Goal: Obtain resource: Download file/media

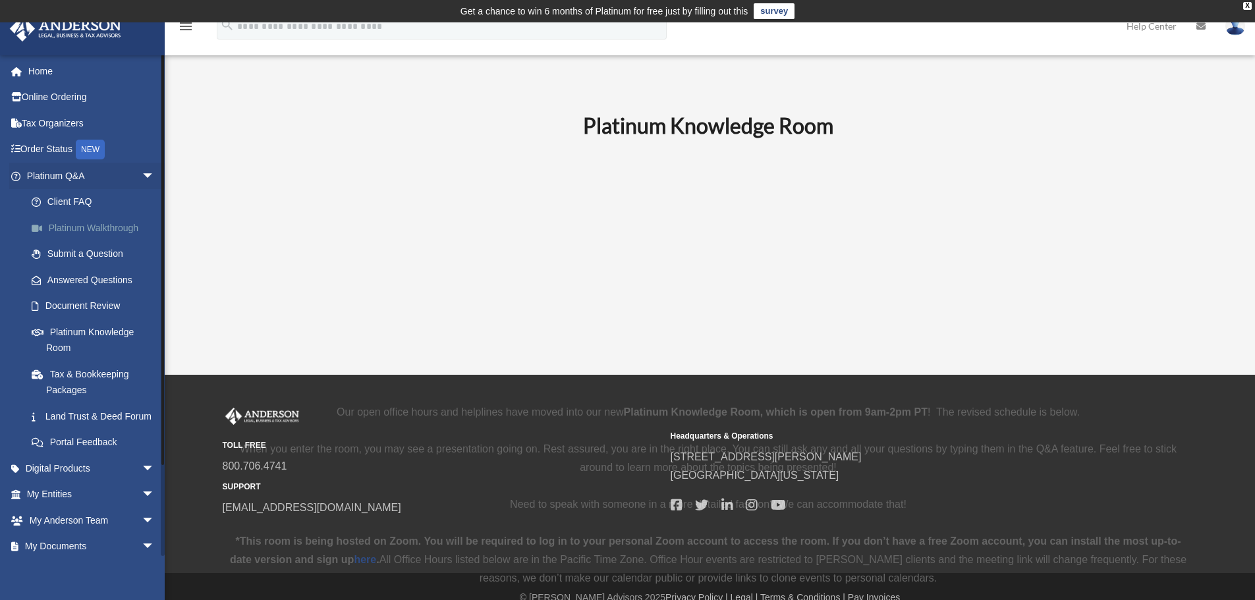
scroll to position [461, 0]
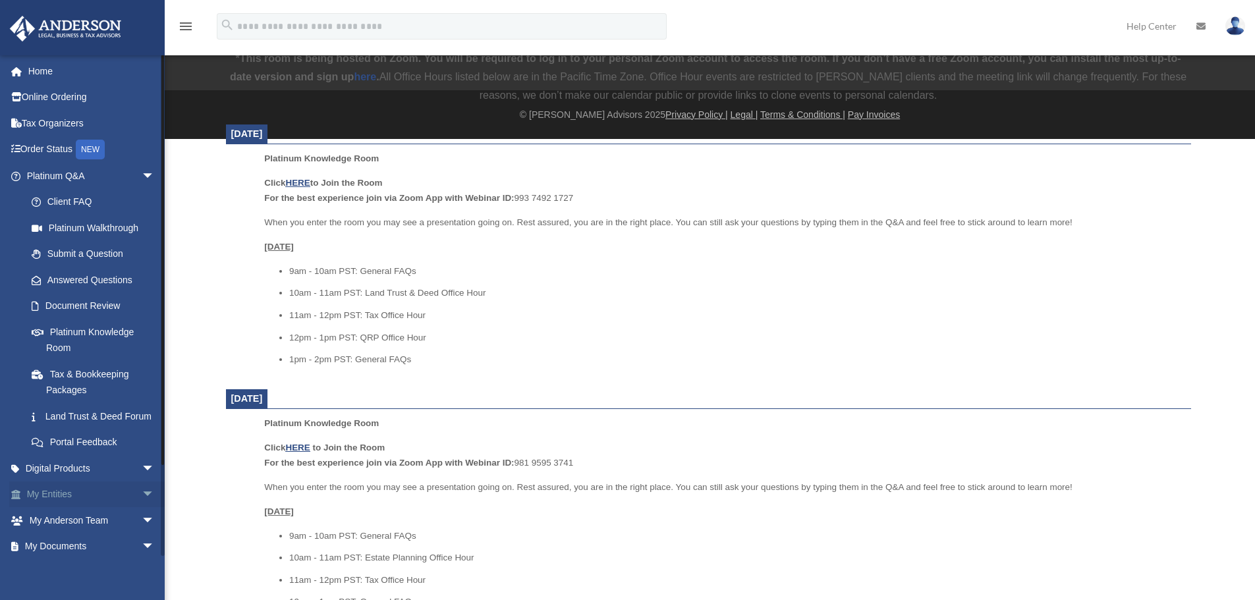
click at [33, 508] on link "My Entities arrow_drop_down" at bounding box center [91, 495] width 165 height 26
click at [144, 509] on span "arrow_drop_down" at bounding box center [155, 495] width 26 height 27
click at [75, 533] on link "Overview" at bounding box center [96, 520] width 156 height 26
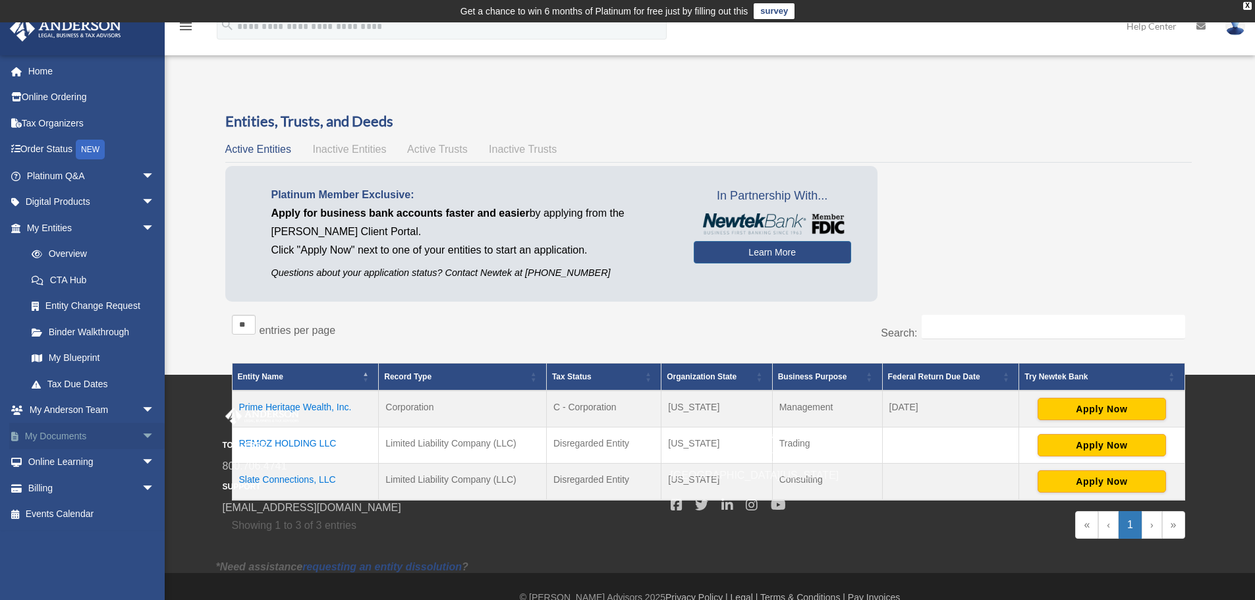
click at [142, 432] on span "arrow_drop_down" at bounding box center [155, 436] width 26 height 27
click at [70, 486] on link "Meeting Minutes" at bounding box center [96, 488] width 156 height 26
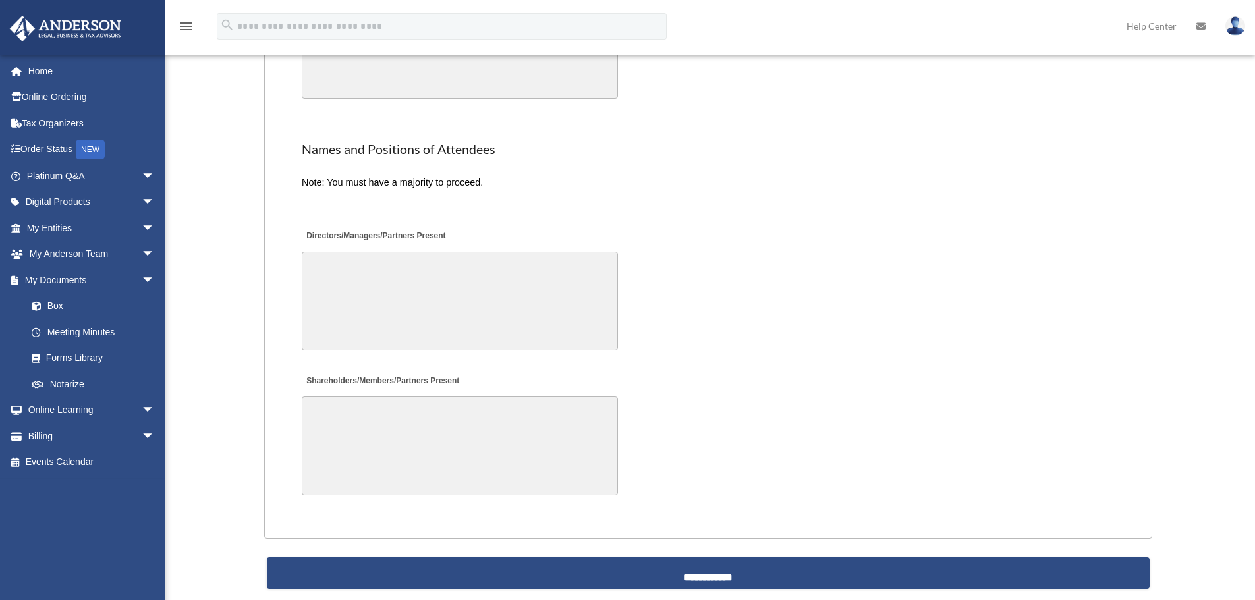
scroll to position [2604, 0]
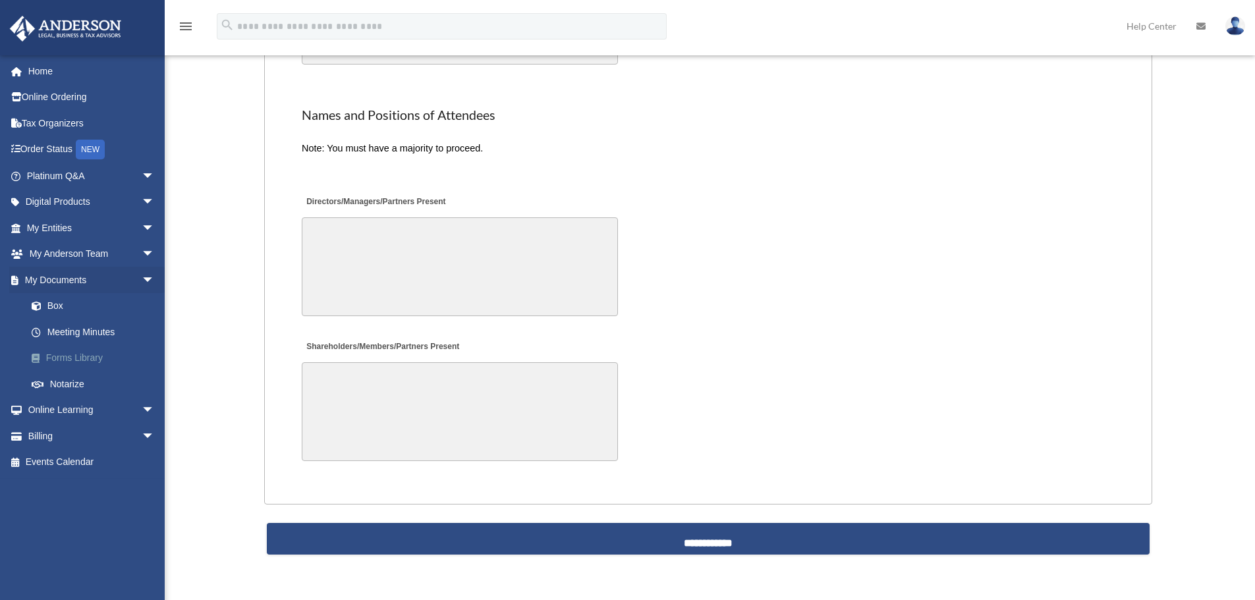
click at [76, 361] on link "Forms Library" at bounding box center [96, 358] width 156 height 26
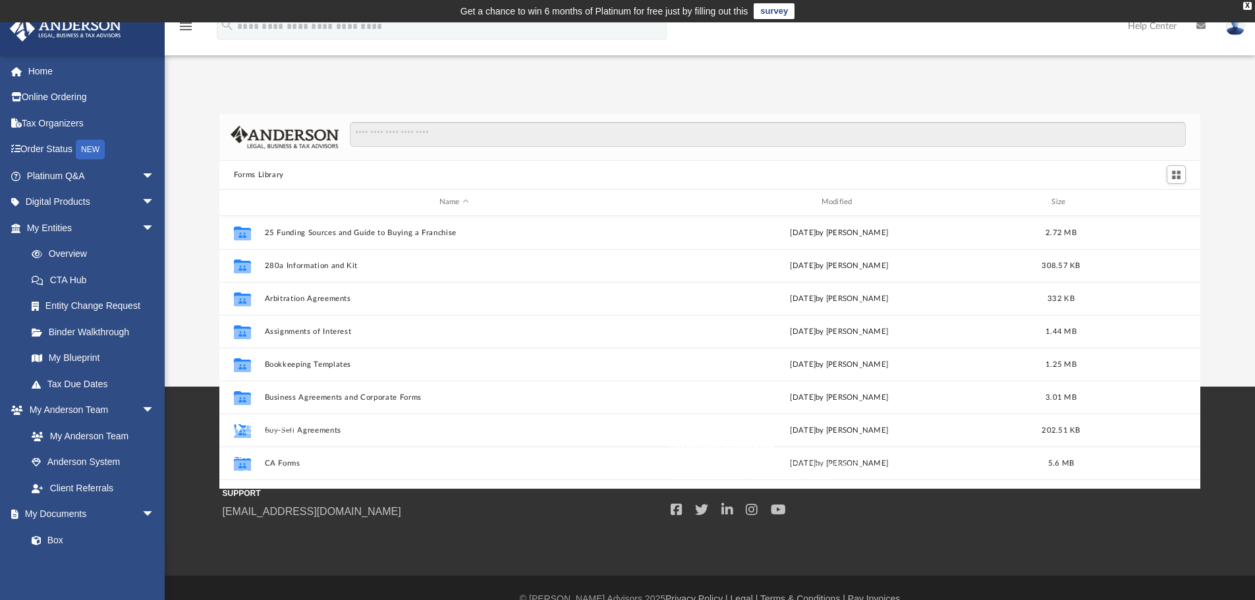
scroll to position [290, 971]
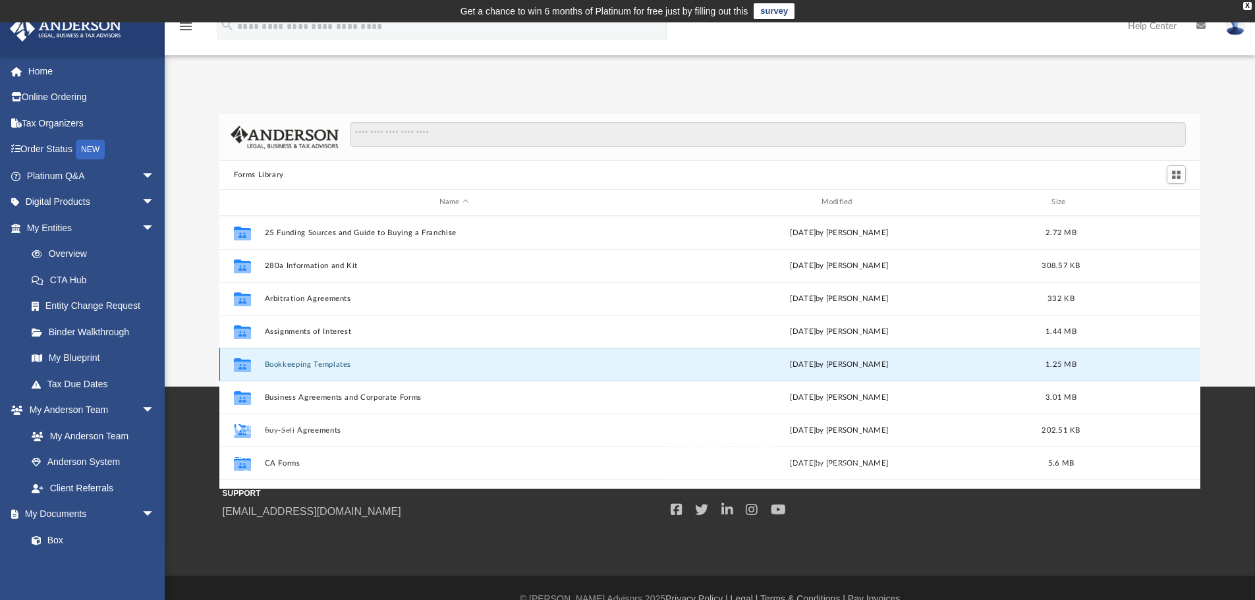
click at [314, 361] on button "Bookkeeping Templates" at bounding box center [454, 364] width 380 height 9
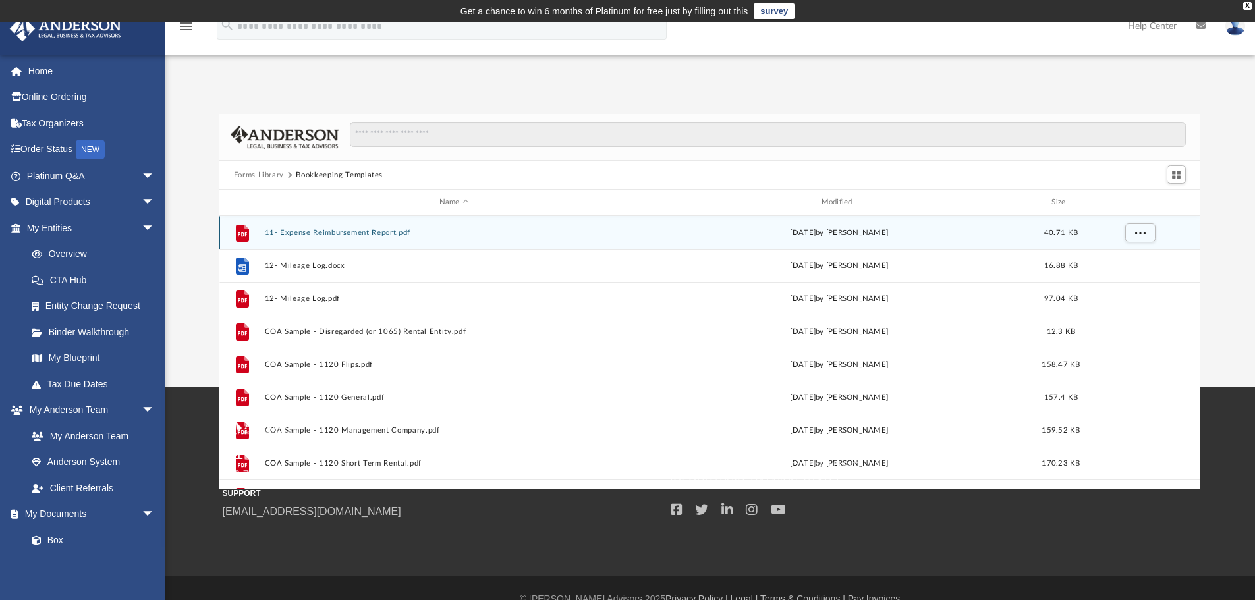
click at [327, 232] on button "11- Expense Reimbursement Report.pdf" at bounding box center [454, 233] width 380 height 9
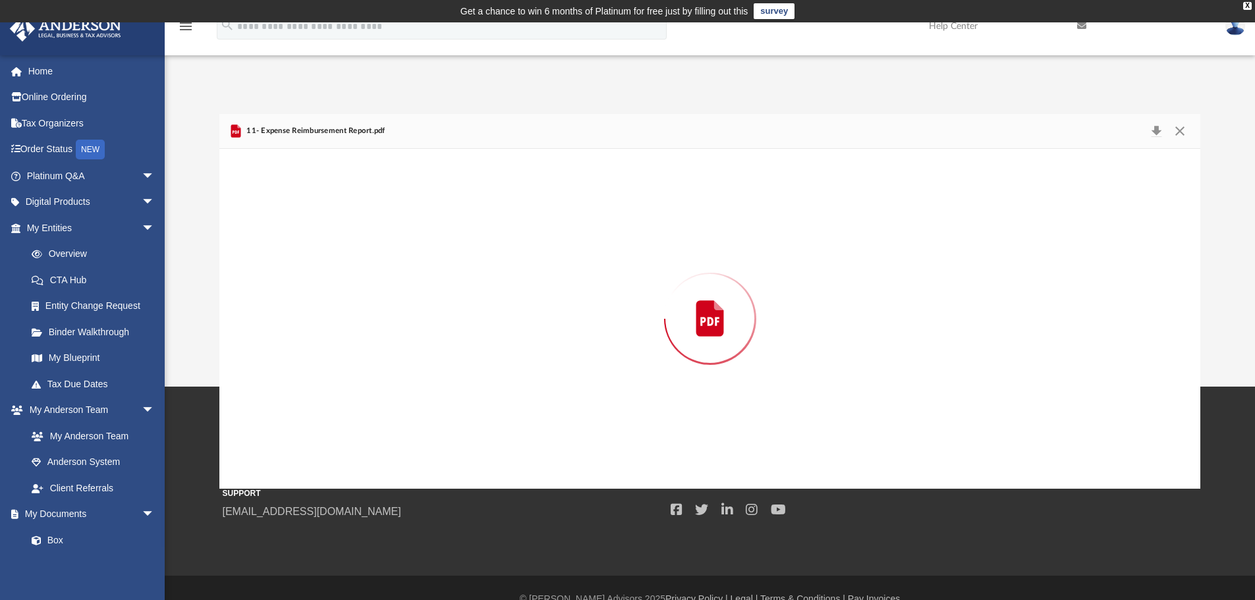
click at [327, 232] on div "Preview" at bounding box center [710, 319] width 982 height 340
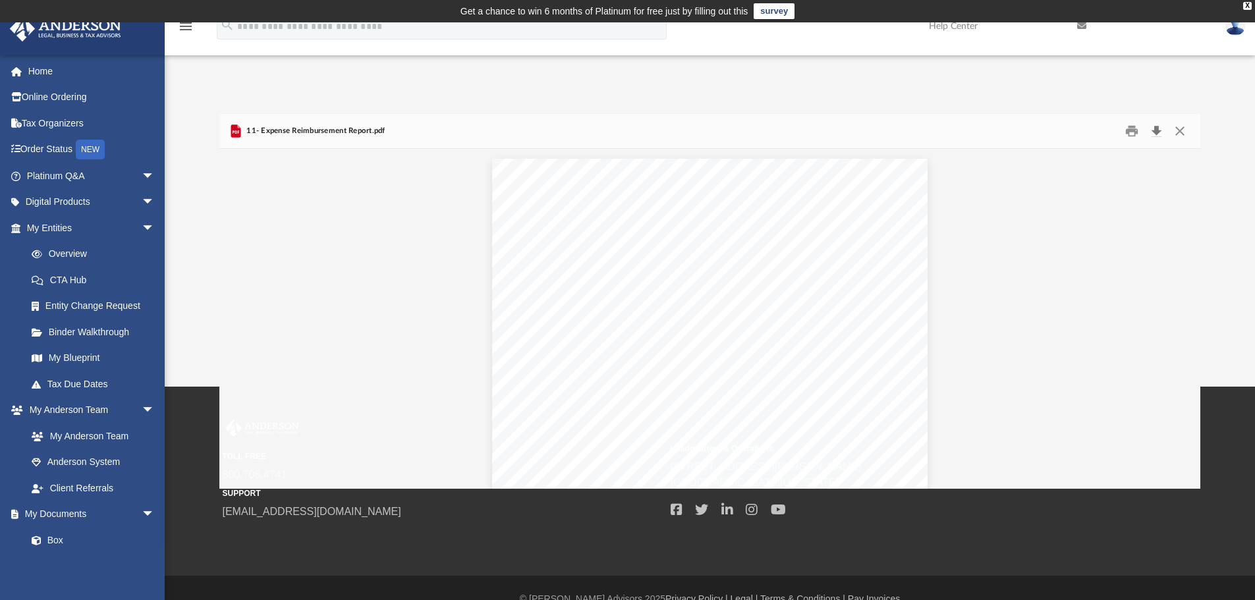
click at [1160, 134] on button "Download" at bounding box center [1156, 131] width 24 height 20
click at [1180, 125] on button "Close" at bounding box center [1180, 131] width 24 height 20
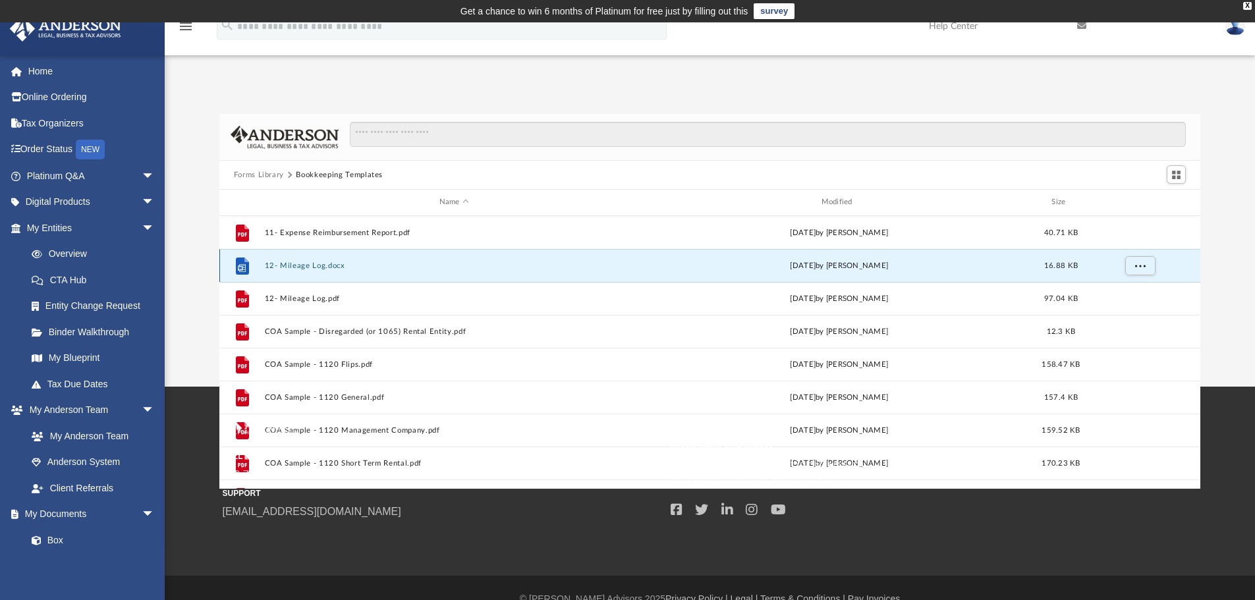
click at [309, 263] on button "12- Mileage Log.docx" at bounding box center [454, 266] width 380 height 9
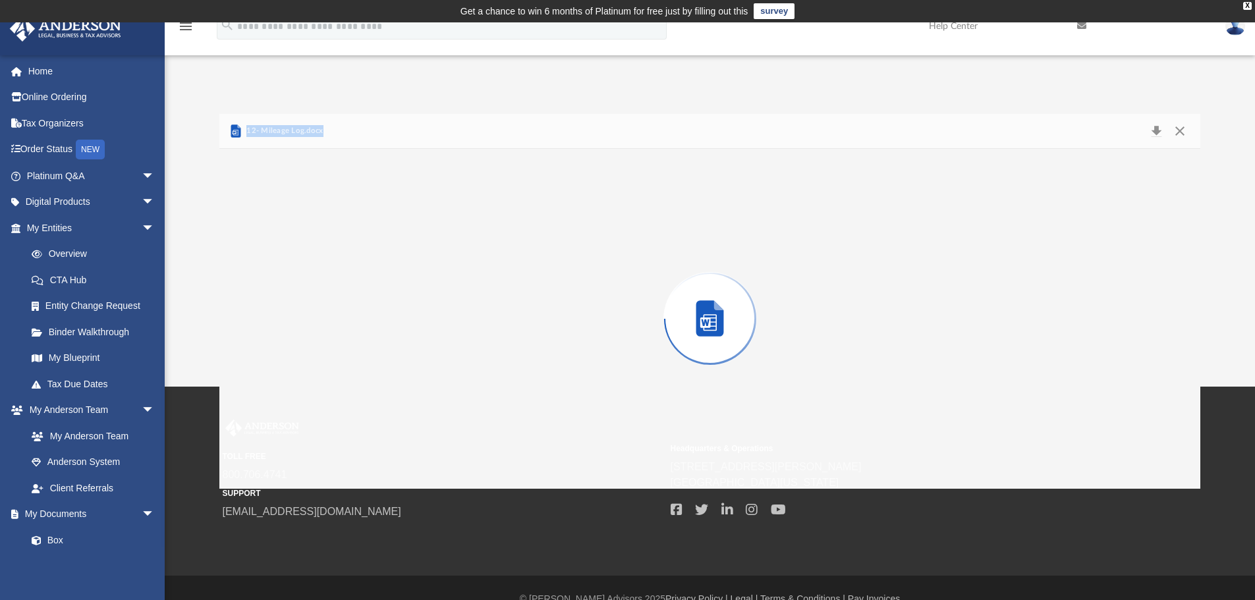
click at [309, 263] on div "Preview" at bounding box center [710, 319] width 982 height 340
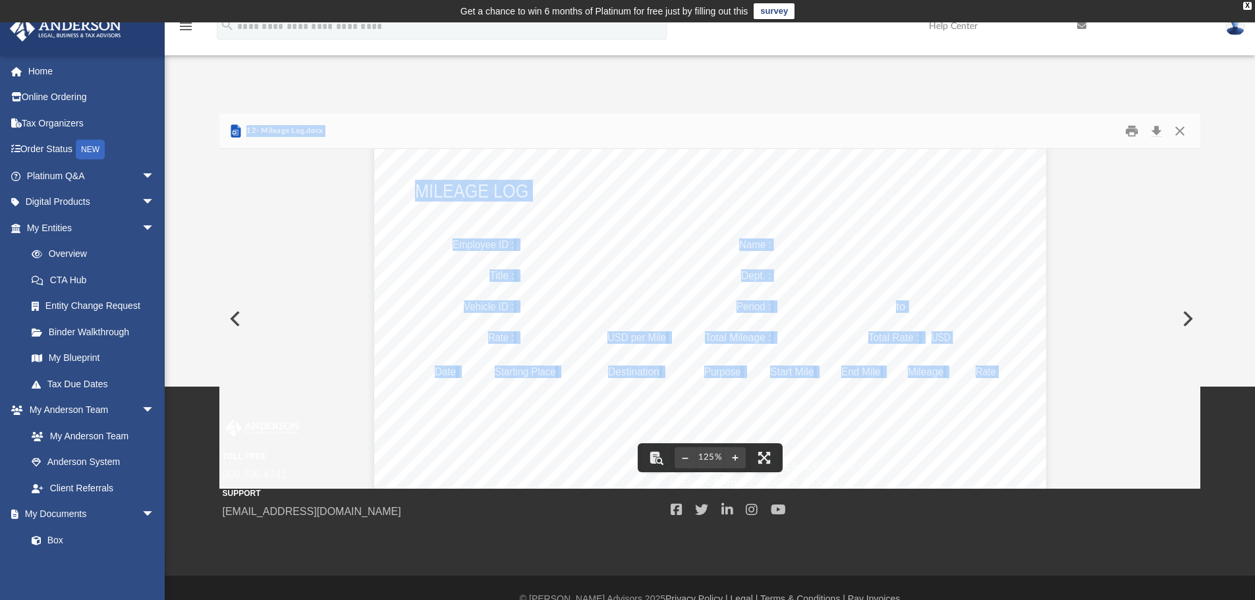
scroll to position [0, 0]
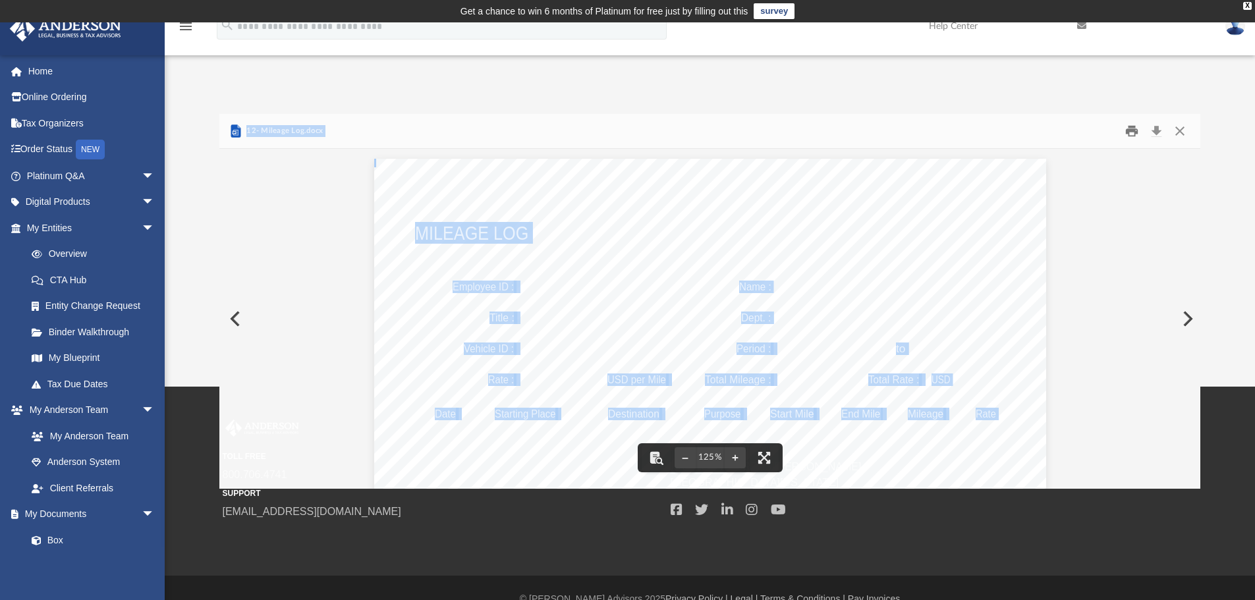
click at [1134, 128] on button "Print" at bounding box center [1132, 131] width 26 height 20
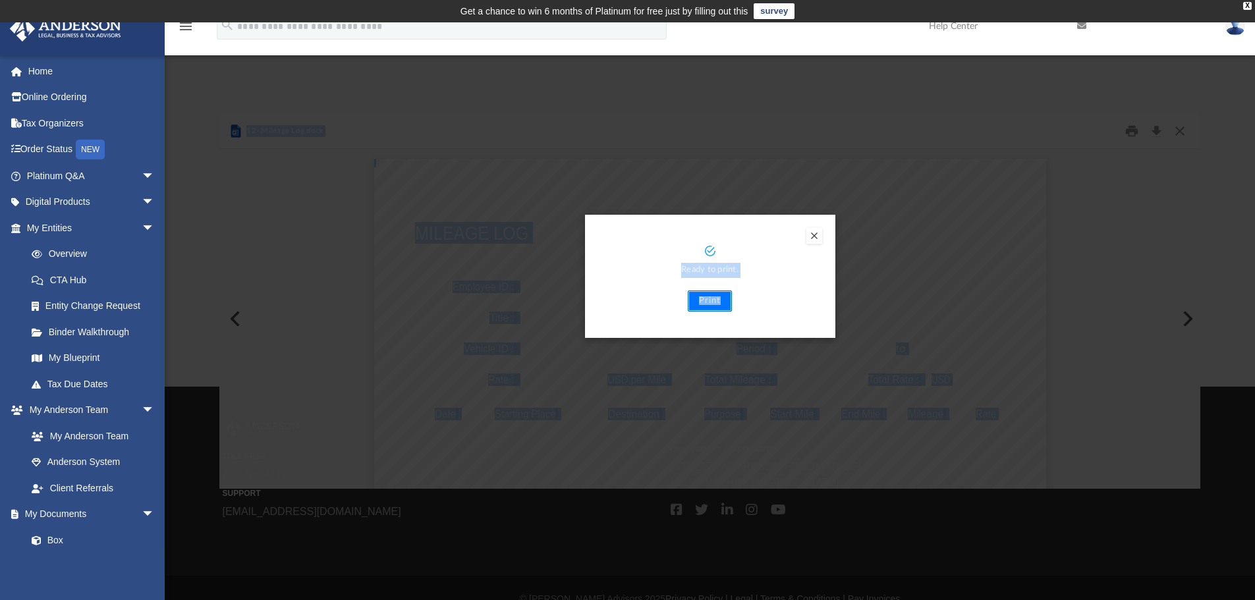
click at [714, 300] on button "Print" at bounding box center [710, 301] width 44 height 21
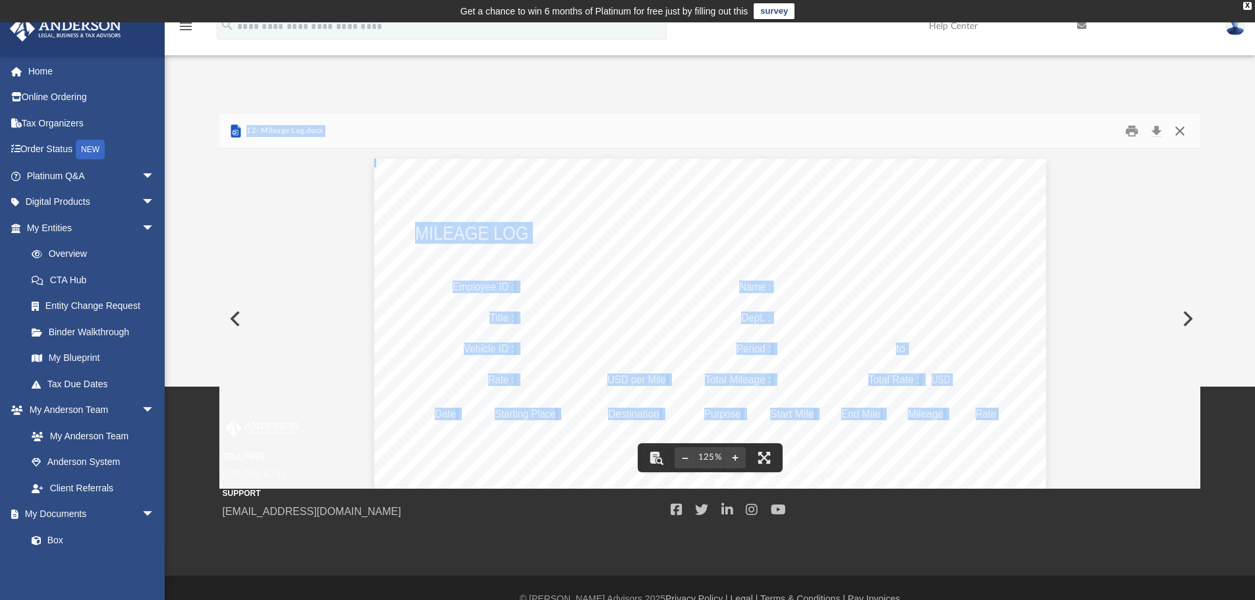
drag, startPoint x: 1176, startPoint y: 131, endPoint x: 1168, endPoint y: 128, distance: 9.0
click at [1174, 130] on button "Close" at bounding box center [1180, 131] width 24 height 20
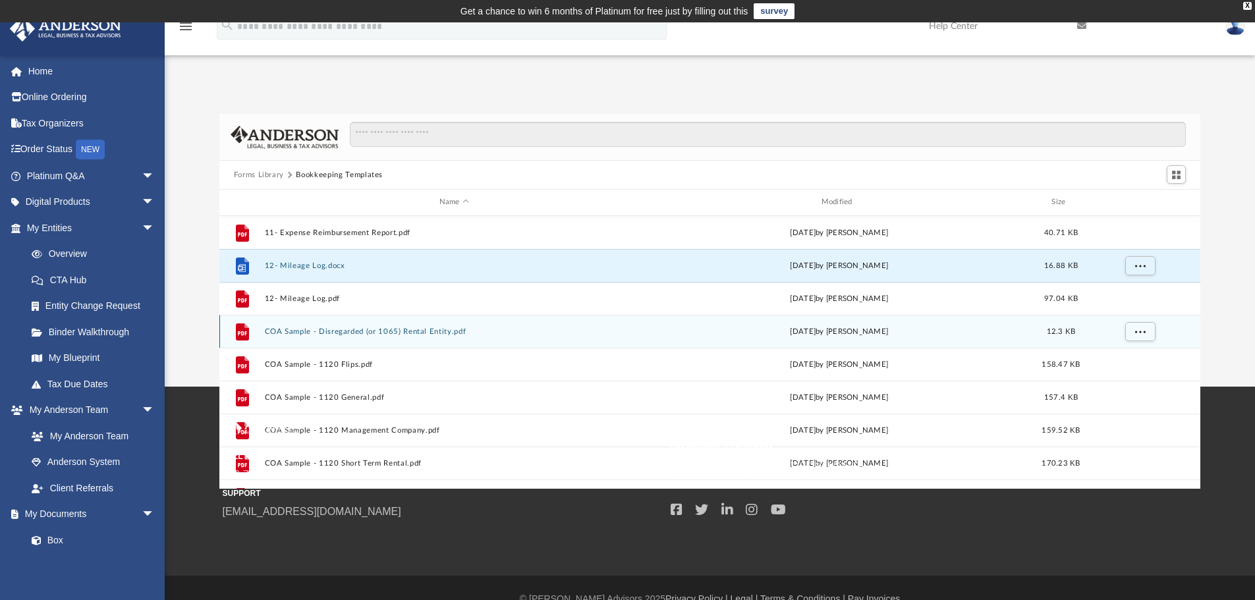
click at [329, 331] on button "COA Sample - Disregarded (or 1065) Rental Entity.pdf" at bounding box center [454, 331] width 380 height 9
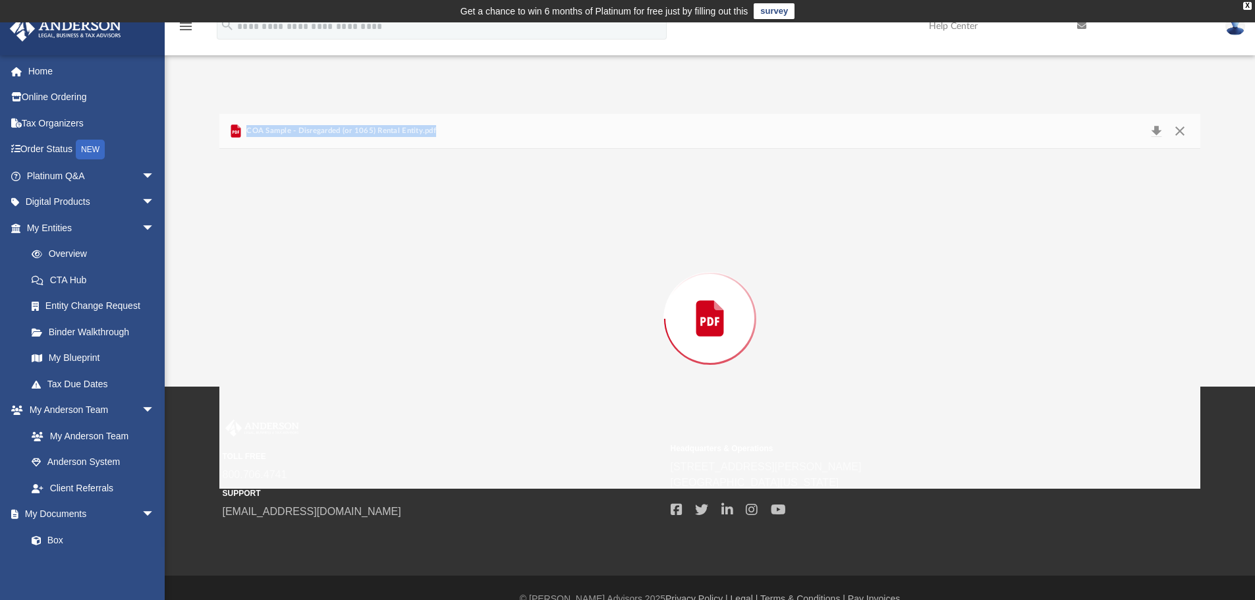
click at [329, 331] on div "Preview" at bounding box center [710, 319] width 982 height 340
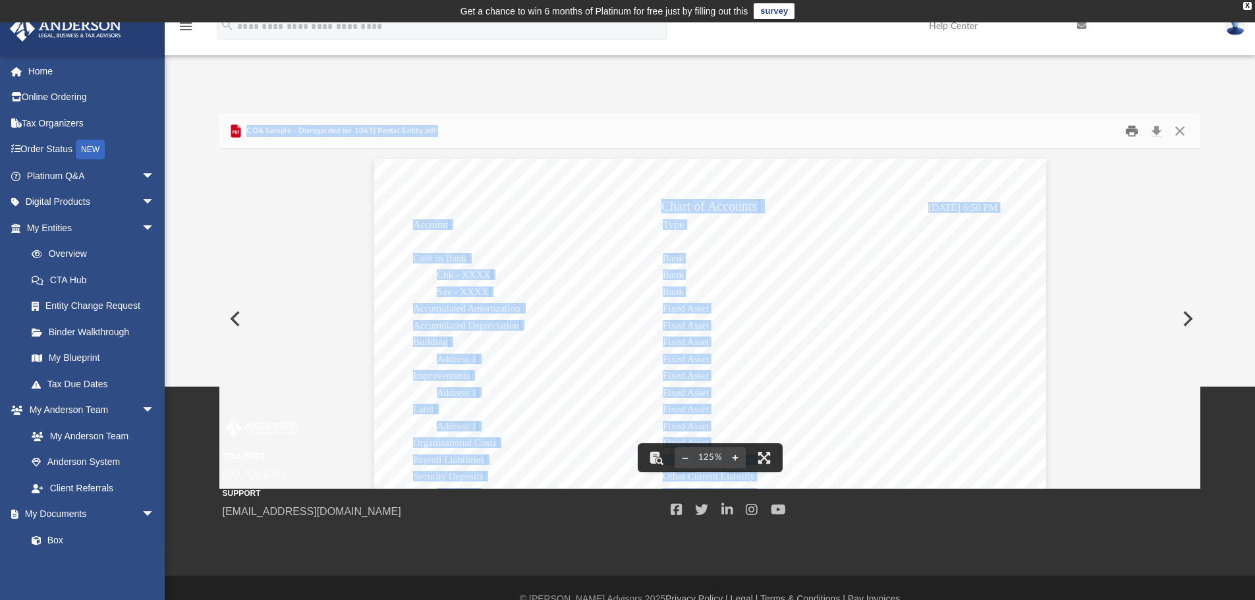
click at [1135, 131] on button "Print" at bounding box center [1132, 131] width 26 height 20
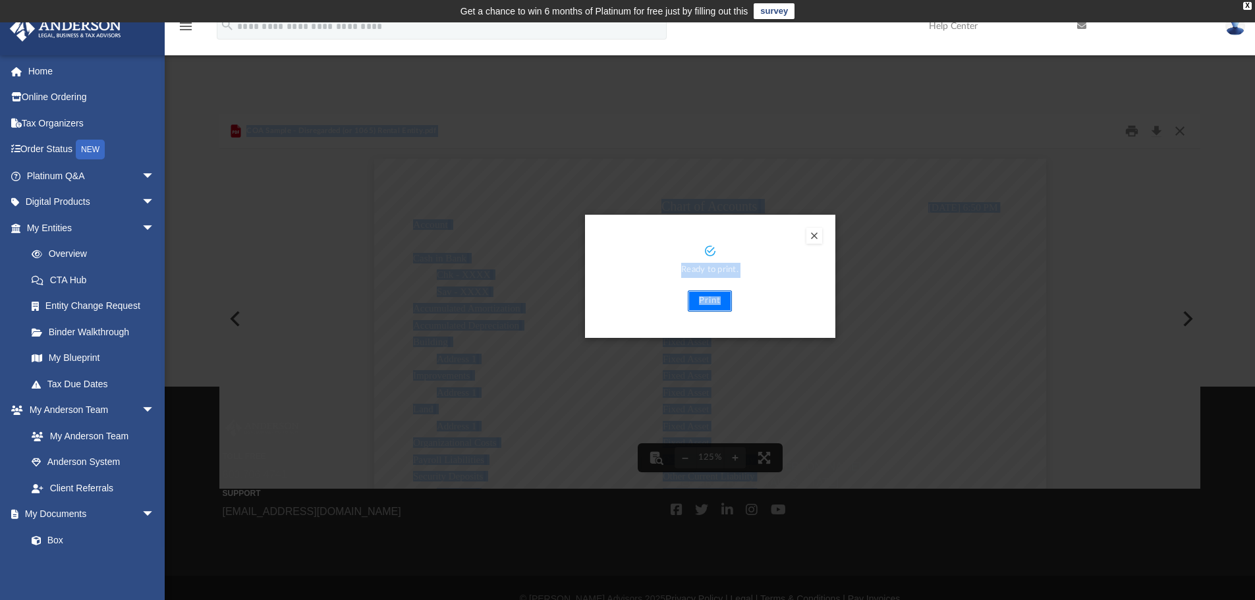
click at [706, 299] on button "Print" at bounding box center [710, 301] width 44 height 21
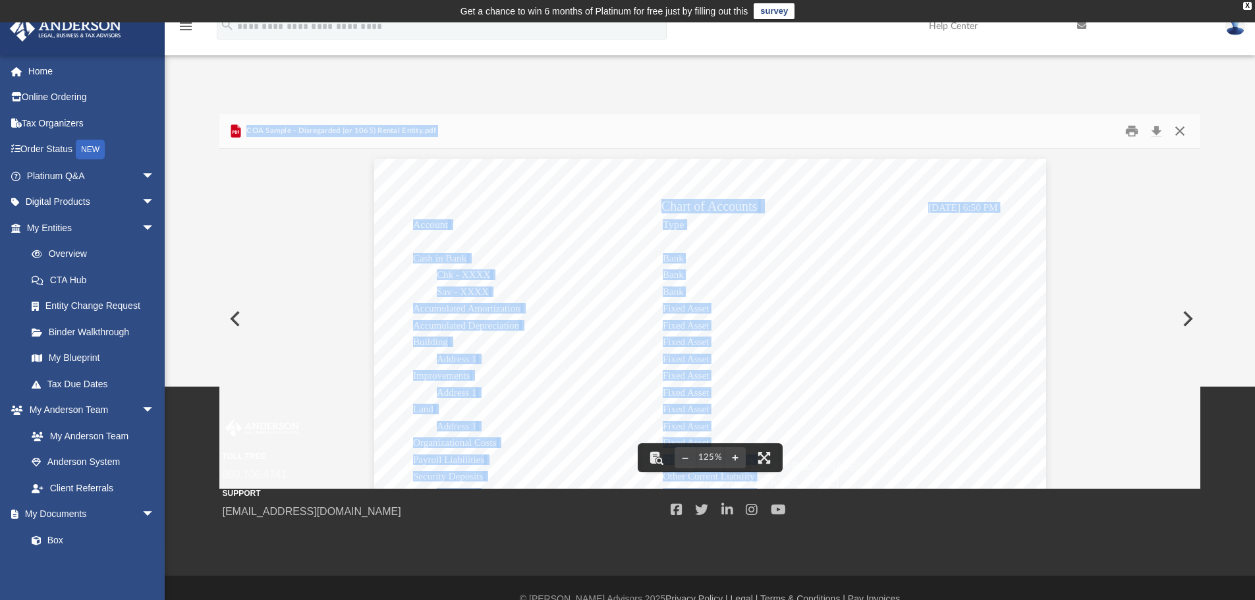
click at [1173, 127] on button "Close" at bounding box center [1180, 131] width 24 height 20
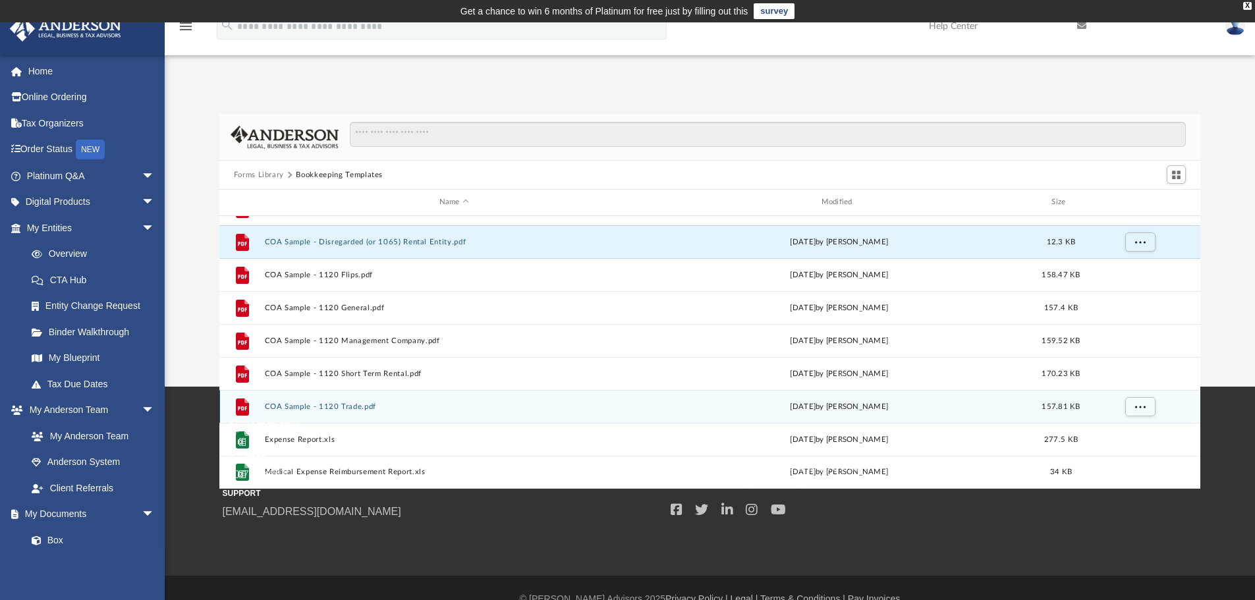
scroll to position [22, 0]
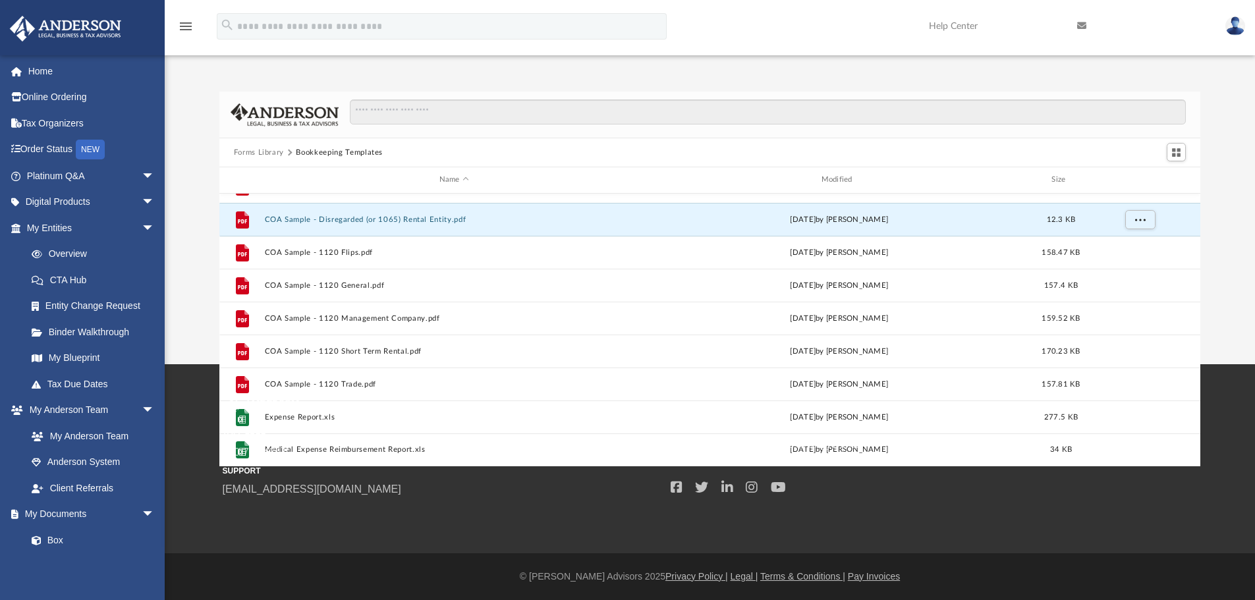
click at [296, 420] on div "TOLL FREE 800.706.4741 SUPPORT info@andersonadvisors.com" at bounding box center [442, 447] width 439 height 100
click at [300, 417] on div "TOLL FREE 800.706.4741 SUPPORT info@andersonadvisors.com" at bounding box center [442, 447] width 439 height 100
click at [302, 417] on div "TOLL FREE 800.706.4741 SUPPORT info@andersonadvisors.com" at bounding box center [442, 447] width 439 height 100
click at [244, 417] on div "TOLL FREE 800.706.4741 SUPPORT info@andersonadvisors.com" at bounding box center [442, 447] width 439 height 100
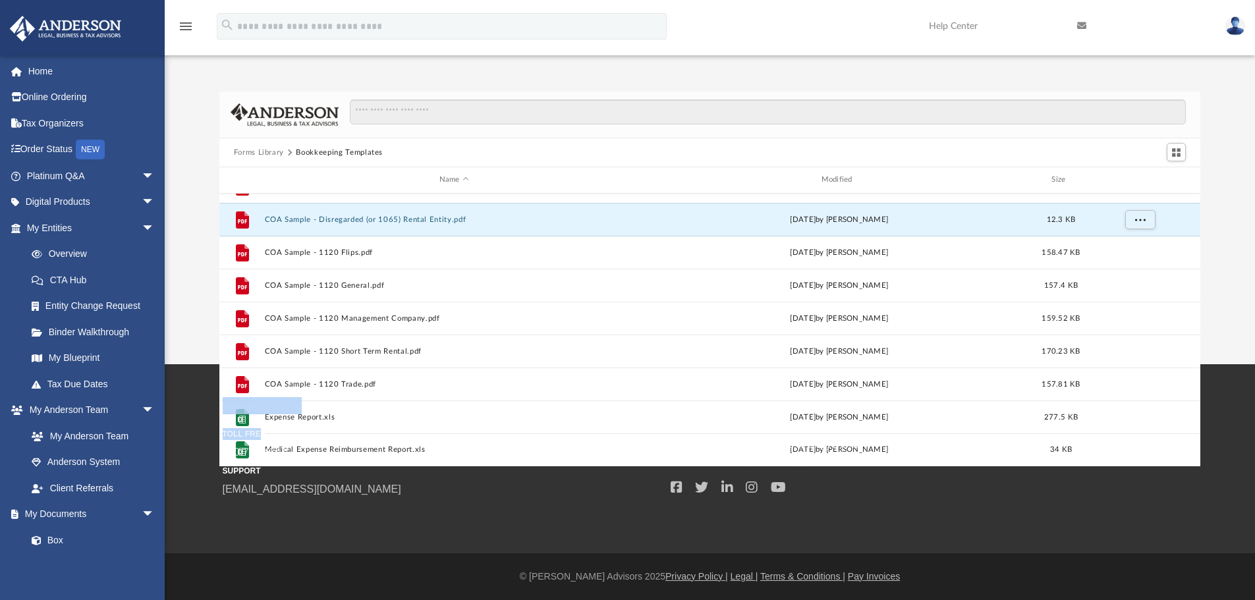
click at [244, 417] on div "TOLL FREE 800.706.4741 SUPPORT info@andersonadvisors.com" at bounding box center [442, 447] width 439 height 100
drag, startPoint x: 244, startPoint y: 417, endPoint x: 265, endPoint y: 408, distance: 22.4
click at [252, 413] on div "TOLL FREE 800.706.4741 SUPPORT info@andersonadvisors.com" at bounding box center [442, 447] width 439 height 100
drag, startPoint x: 866, startPoint y: 424, endPoint x: 747, endPoint y: 432, distance: 118.9
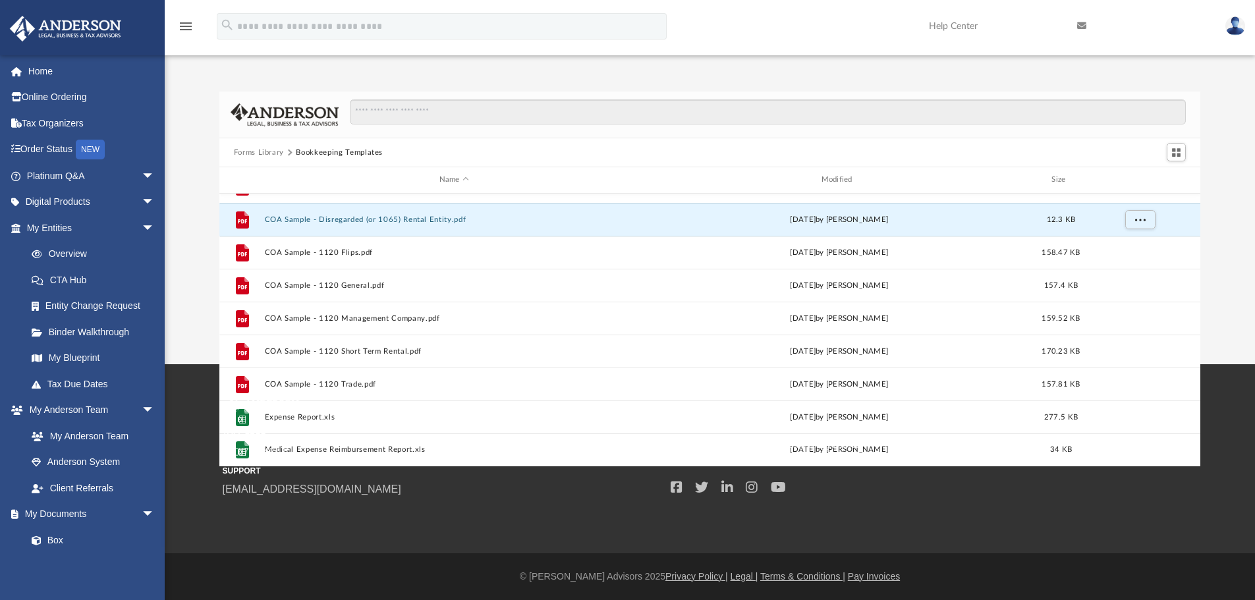
click at [859, 424] on small "Headquarters & Operations" at bounding box center [890, 426] width 439 height 12
click at [240, 416] on div "TOLL FREE 800.706.4741 SUPPORT info@andersonadvisors.com" at bounding box center [442, 447] width 439 height 100
drag, startPoint x: 240, startPoint y: 416, endPoint x: 266, endPoint y: 409, distance: 27.5
click at [248, 412] on div "TOLL FREE 800.706.4741 SUPPORT info@andersonadvisors.com" at bounding box center [442, 447] width 439 height 100
click at [301, 414] on img at bounding box center [262, 405] width 79 height 17
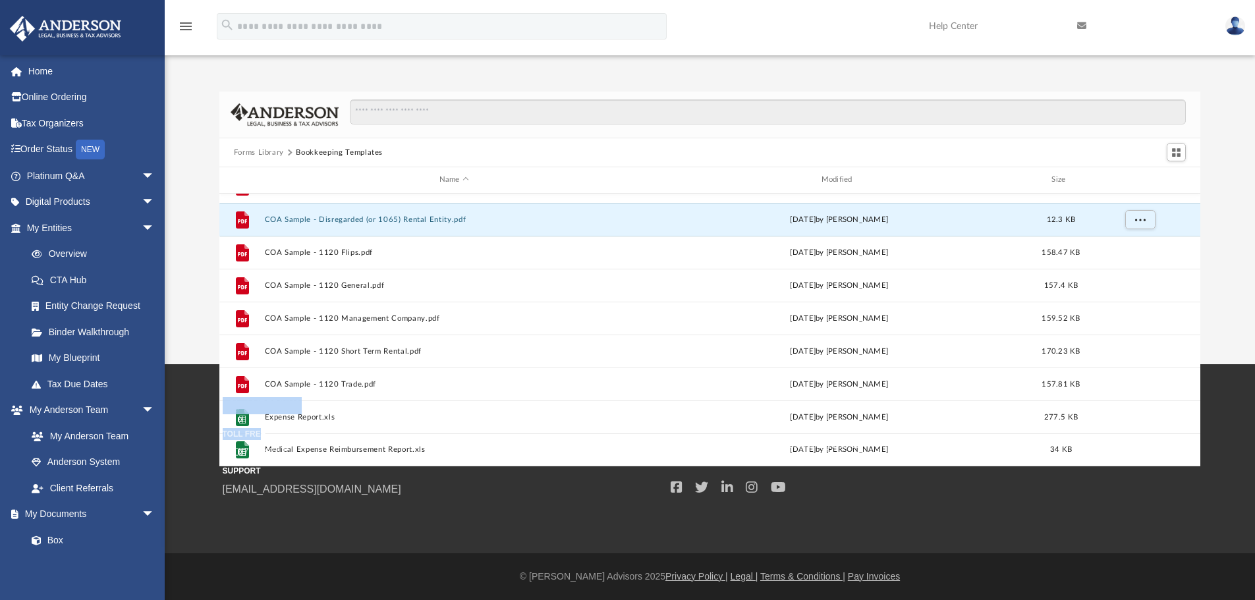
click at [303, 414] on div "TOLL FREE 800.706.4741 SUPPORT info@andersonadvisors.com" at bounding box center [442, 447] width 439 height 100
click at [295, 452] on span "800.706.4741" at bounding box center [442, 453] width 439 height 16
click at [299, 451] on span "800.706.4741" at bounding box center [442, 453] width 439 height 16
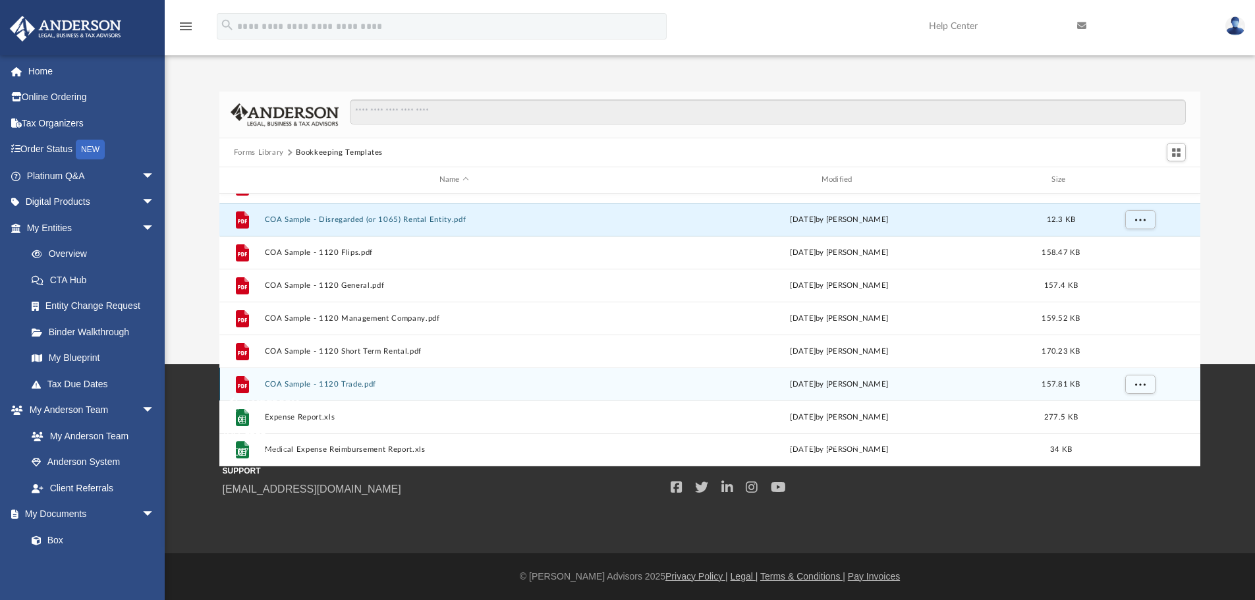
click at [430, 391] on div "File COA Sample - 1120 Trade.pdf Mon Jan 30 2023 by Mary Acree 157.81 KB" at bounding box center [710, 384] width 982 height 33
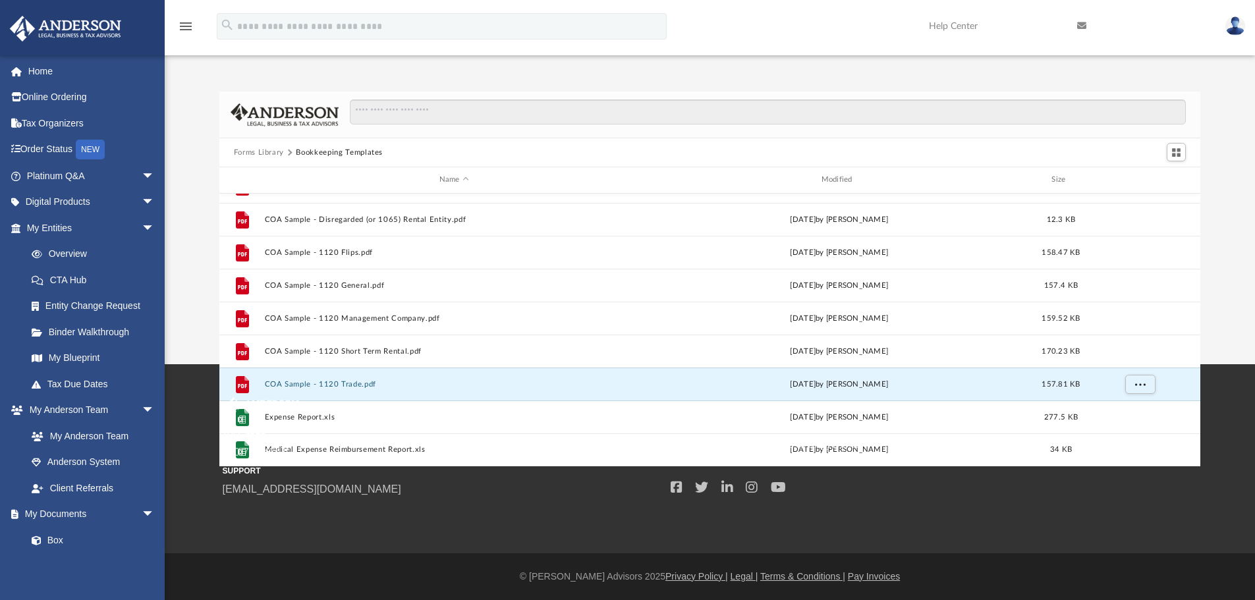
click at [343, 449] on span "800.706.4741" at bounding box center [442, 453] width 439 height 16
click at [345, 449] on span "800.706.4741" at bounding box center [442, 453] width 439 height 16
click at [343, 449] on span "800.706.4741" at bounding box center [442, 453] width 439 height 16
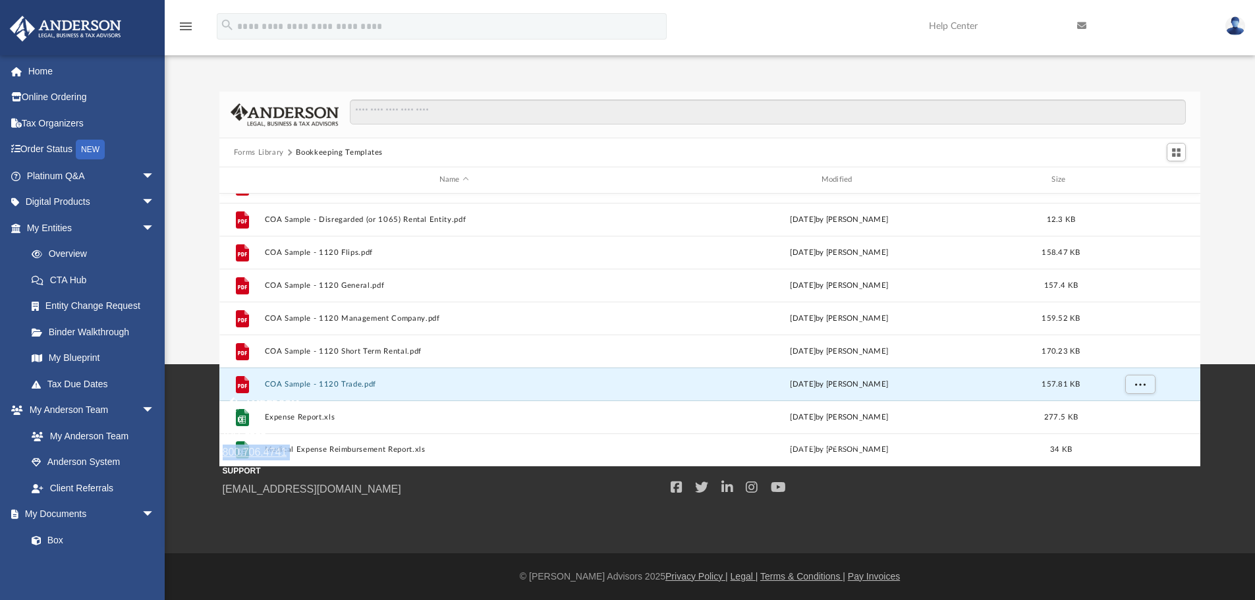
click at [250, 450] on link "800.706.4741" at bounding box center [255, 452] width 65 height 11
drag, startPoint x: 888, startPoint y: 96, endPoint x: 862, endPoint y: 105, distance: 26.5
click at [888, 96] on div at bounding box center [710, 115] width 982 height 47
click at [242, 450] on link "800.706.4741" at bounding box center [255, 452] width 65 height 11
click at [1200, 85] on div "Forms Library Bookkeeping Templates Name Modified Size File 12- Mileage Log.doc…" at bounding box center [710, 265] width 1090 height 403
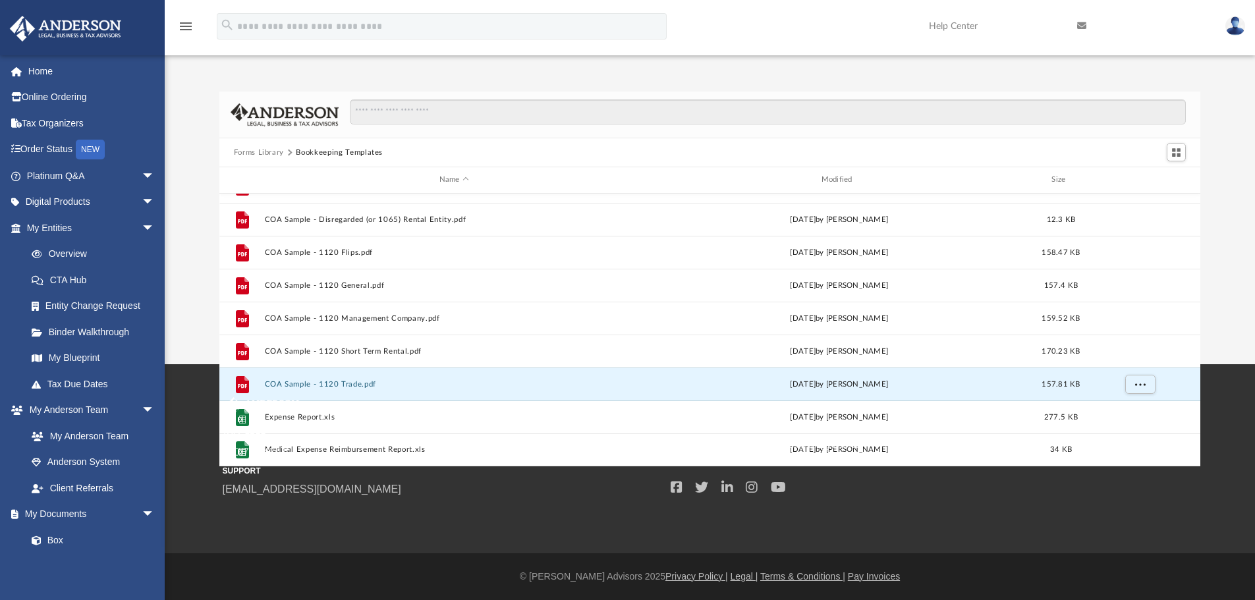
click at [241, 416] on div "TOLL FREE 800.706.4741 SUPPORT info@andersonadvisors.com" at bounding box center [442, 447] width 439 height 100
click at [242, 416] on div "TOLL FREE 800.706.4741 SUPPORT info@andersonadvisors.com" at bounding box center [442, 447] width 439 height 100
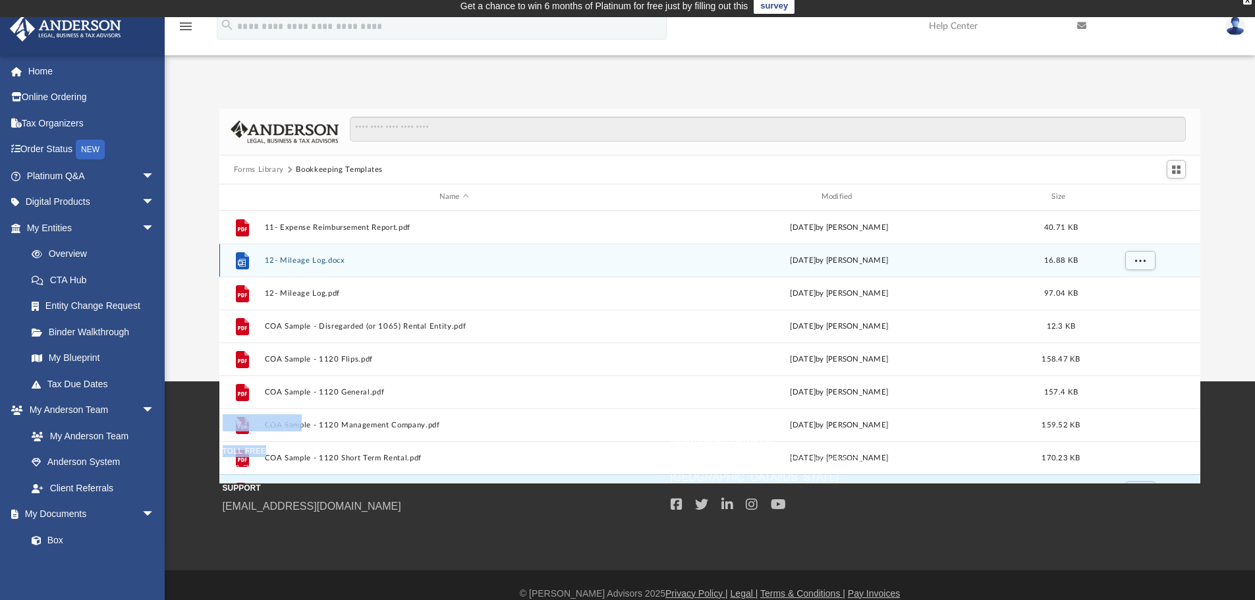
scroll to position [0, 0]
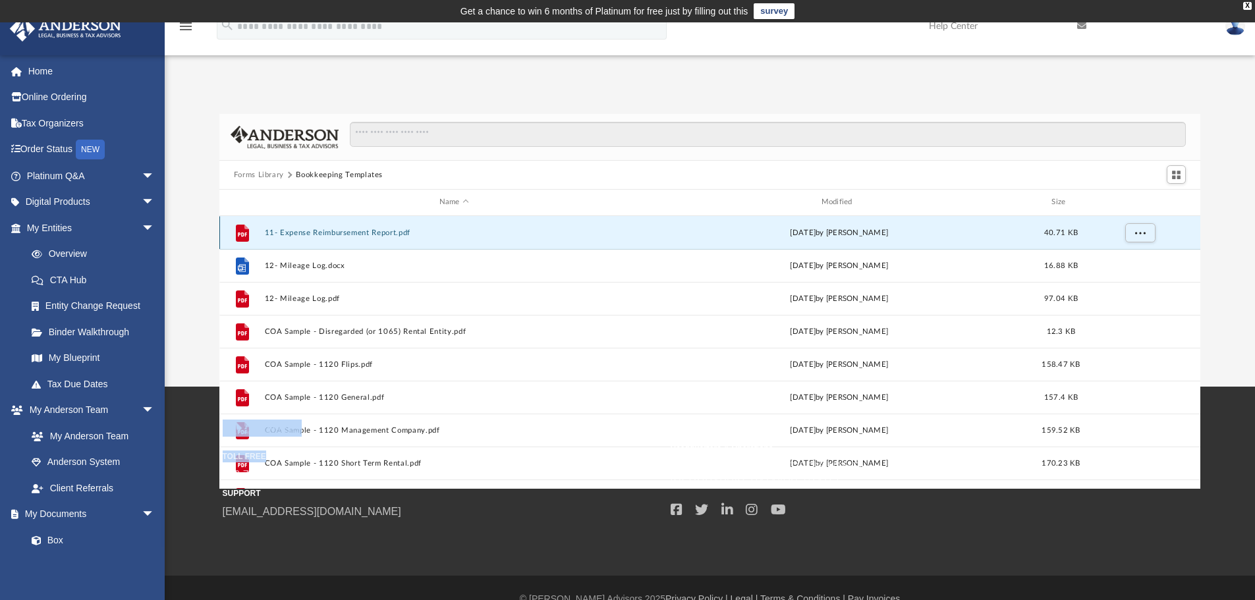
click at [317, 230] on button "11- Expense Reimbursement Report.pdf" at bounding box center [454, 233] width 380 height 9
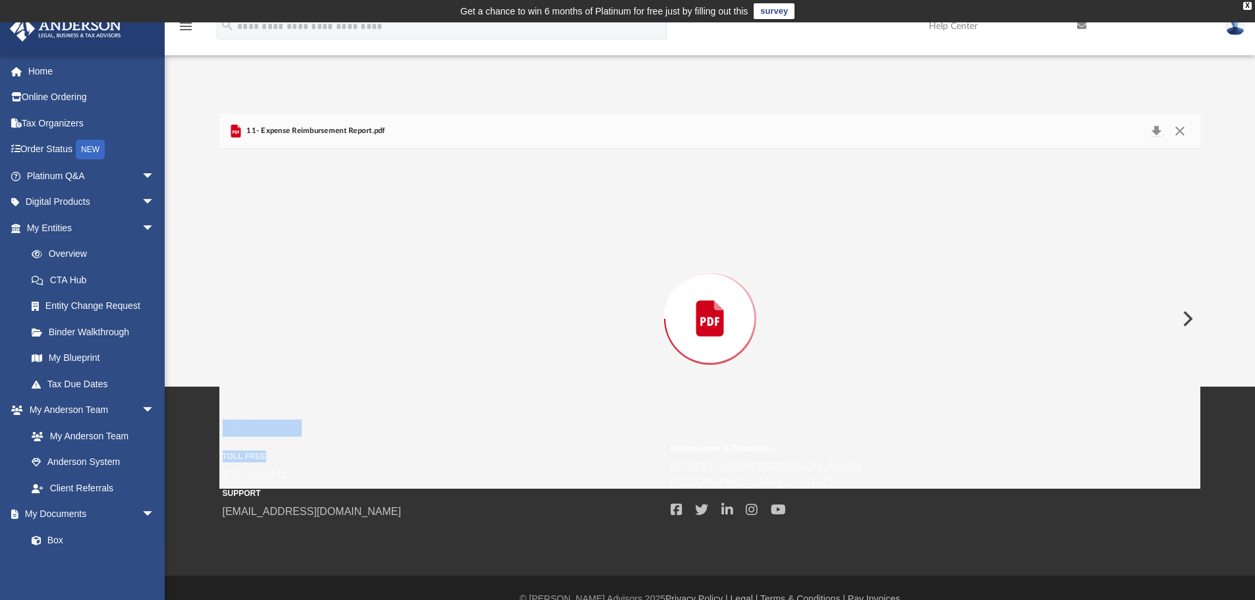
click at [316, 230] on div "Preview" at bounding box center [710, 319] width 982 height 340
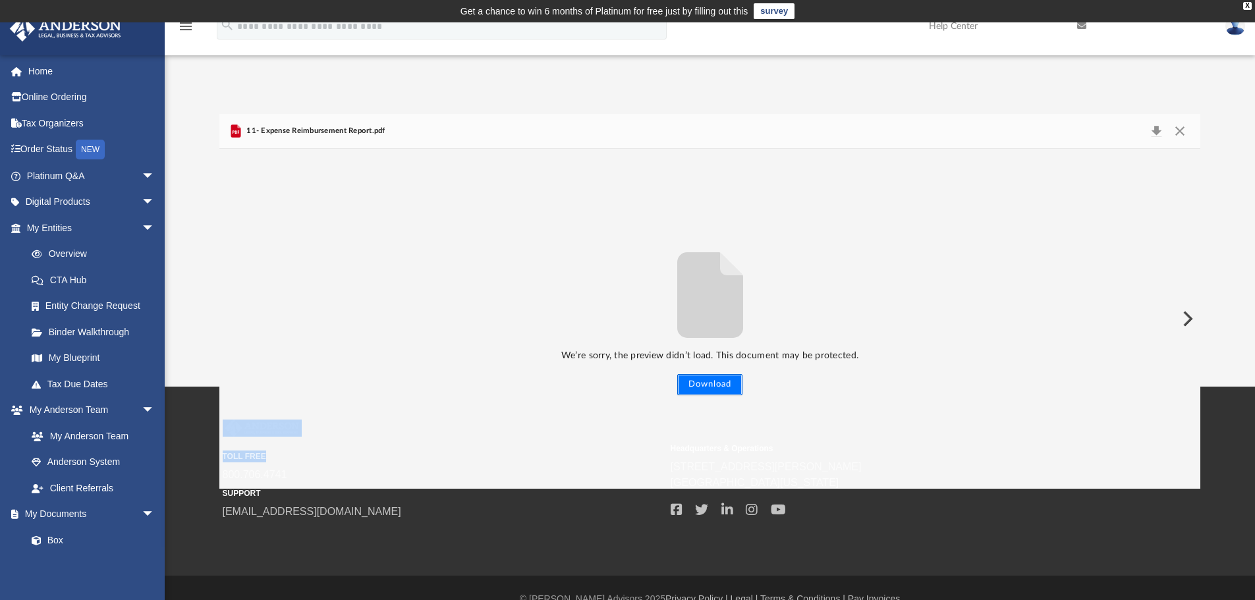
click at [706, 383] on button "Download" at bounding box center [709, 384] width 65 height 21
